Goal: Find contact information: Find contact information

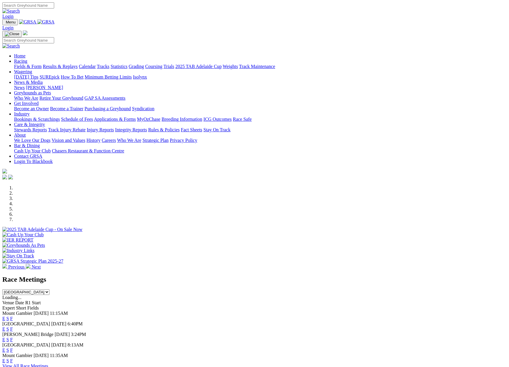
click at [32, 69] on link "Wagering" at bounding box center [23, 71] width 18 height 5
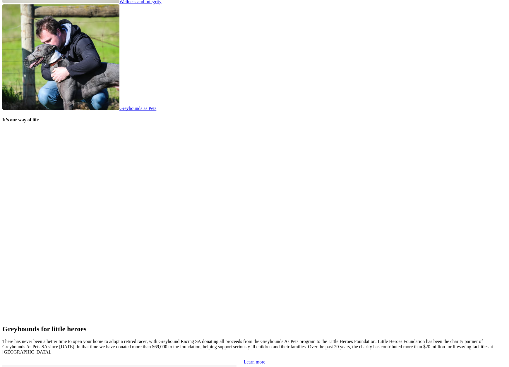
scroll to position [1107, 0]
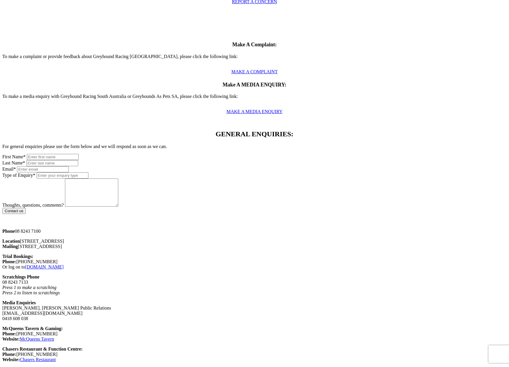
scroll to position [248, 0]
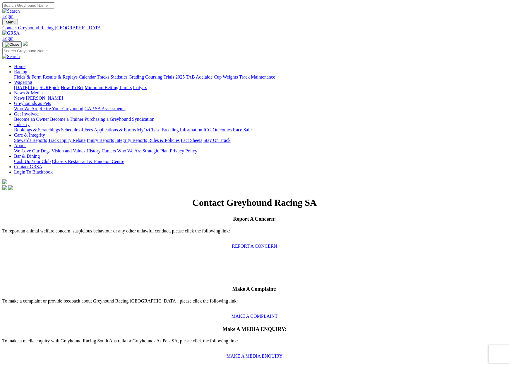
scroll to position [248, 0]
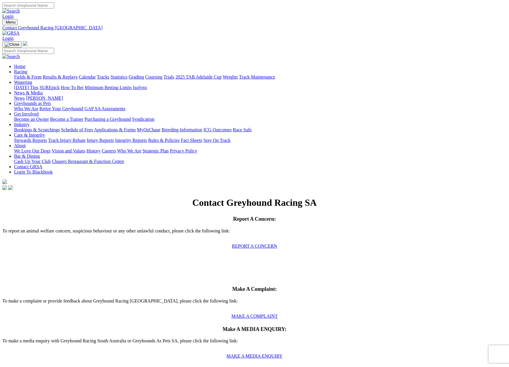
scroll to position [248, 0]
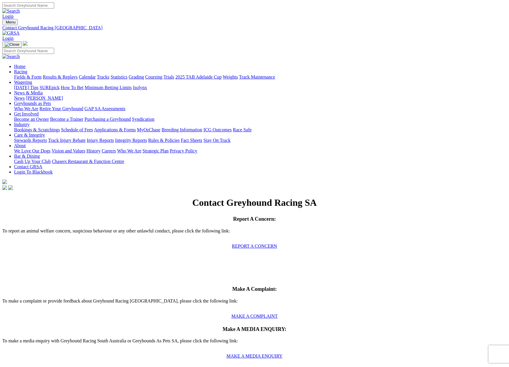
scroll to position [248, 0]
